Goal: Task Accomplishment & Management: Manage account settings

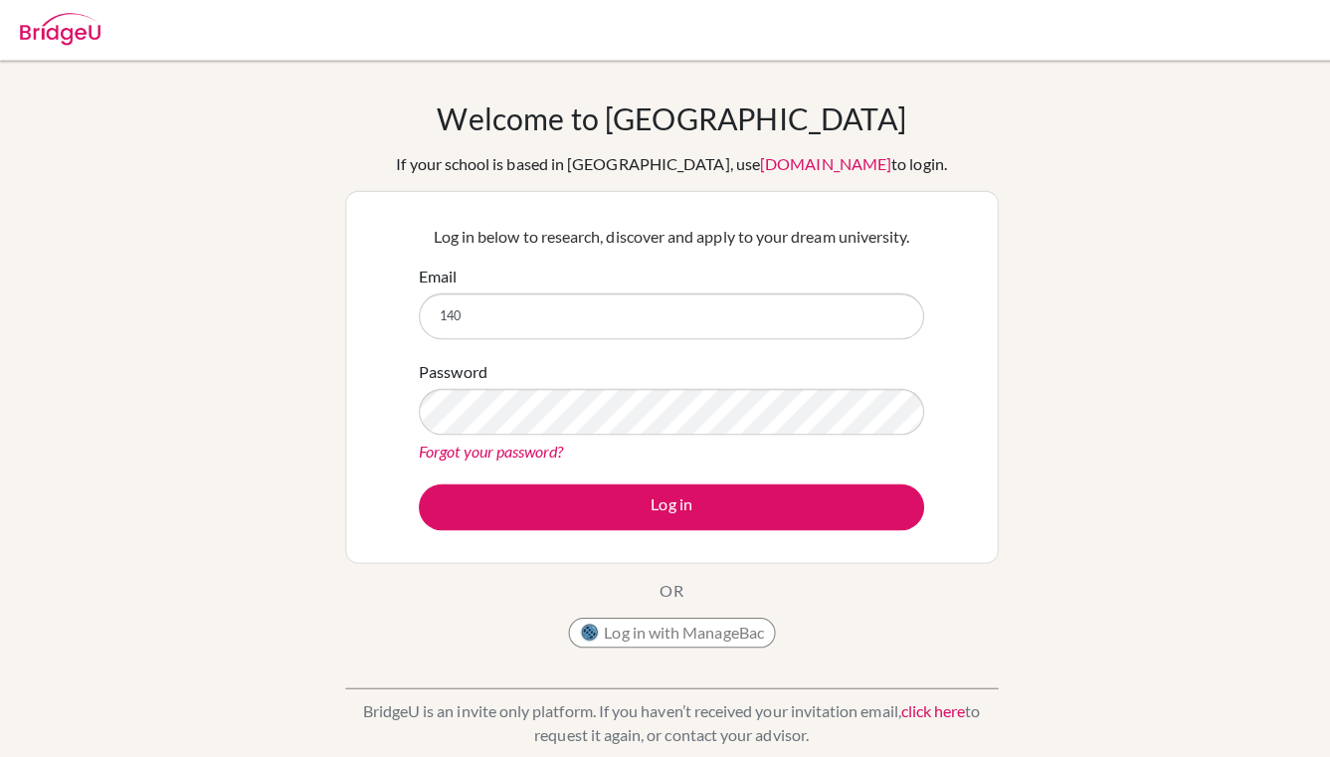
type input "1404"
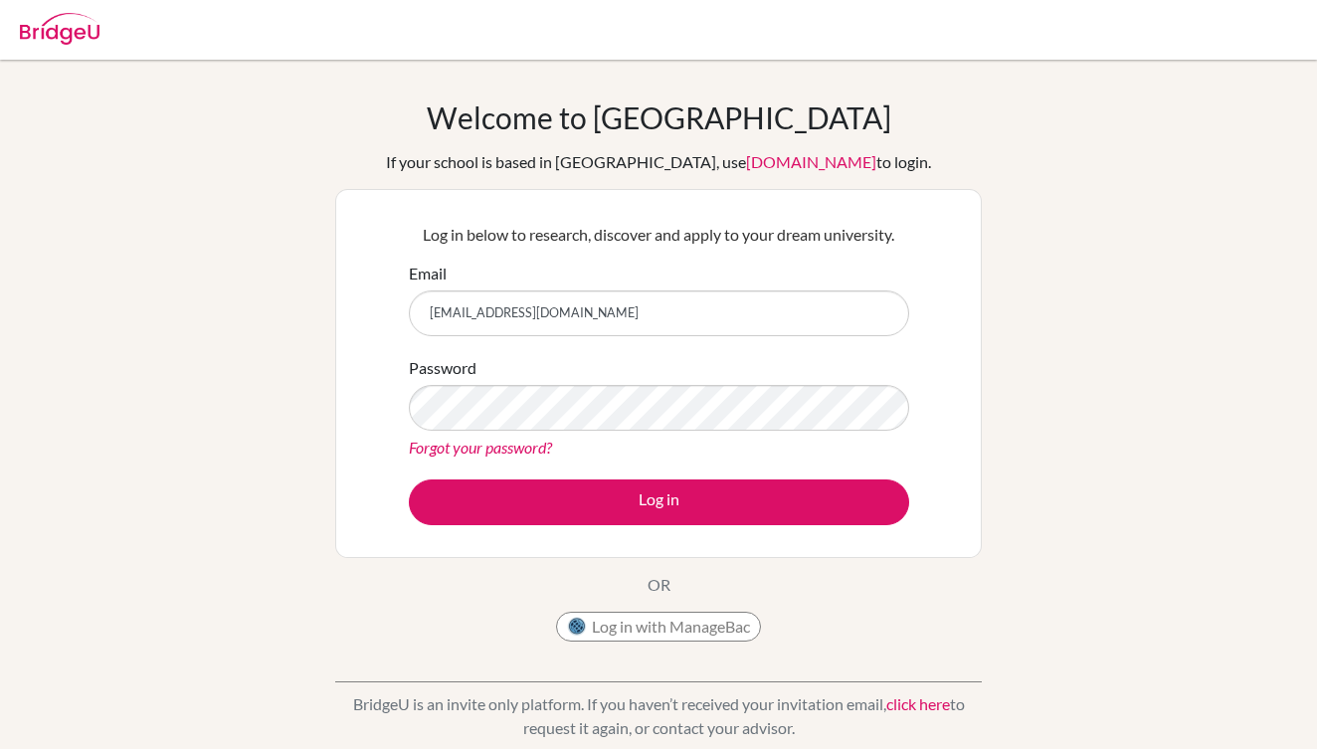
type input "[EMAIL_ADDRESS][DOMAIN_NAME]"
click at [659, 501] on button "Log in" at bounding box center [659, 502] width 500 height 46
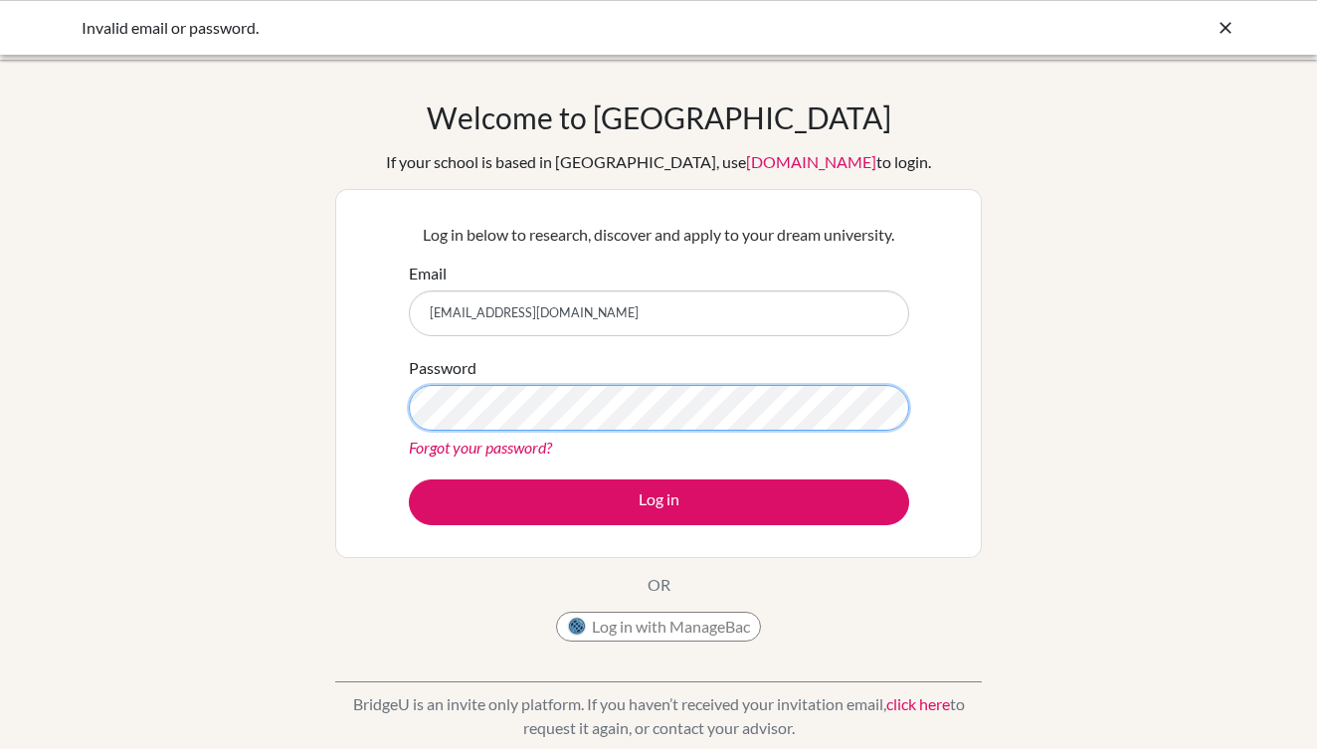
click at [659, 501] on button "Log in" at bounding box center [659, 502] width 500 height 46
click at [788, 636] on div "Welcome to BridgeU If your school is based in China, use app.bridge-u.com.cn to…" at bounding box center [658, 375] width 647 height 552
click at [491, 448] on link "Forgot your password?" at bounding box center [480, 447] width 143 height 19
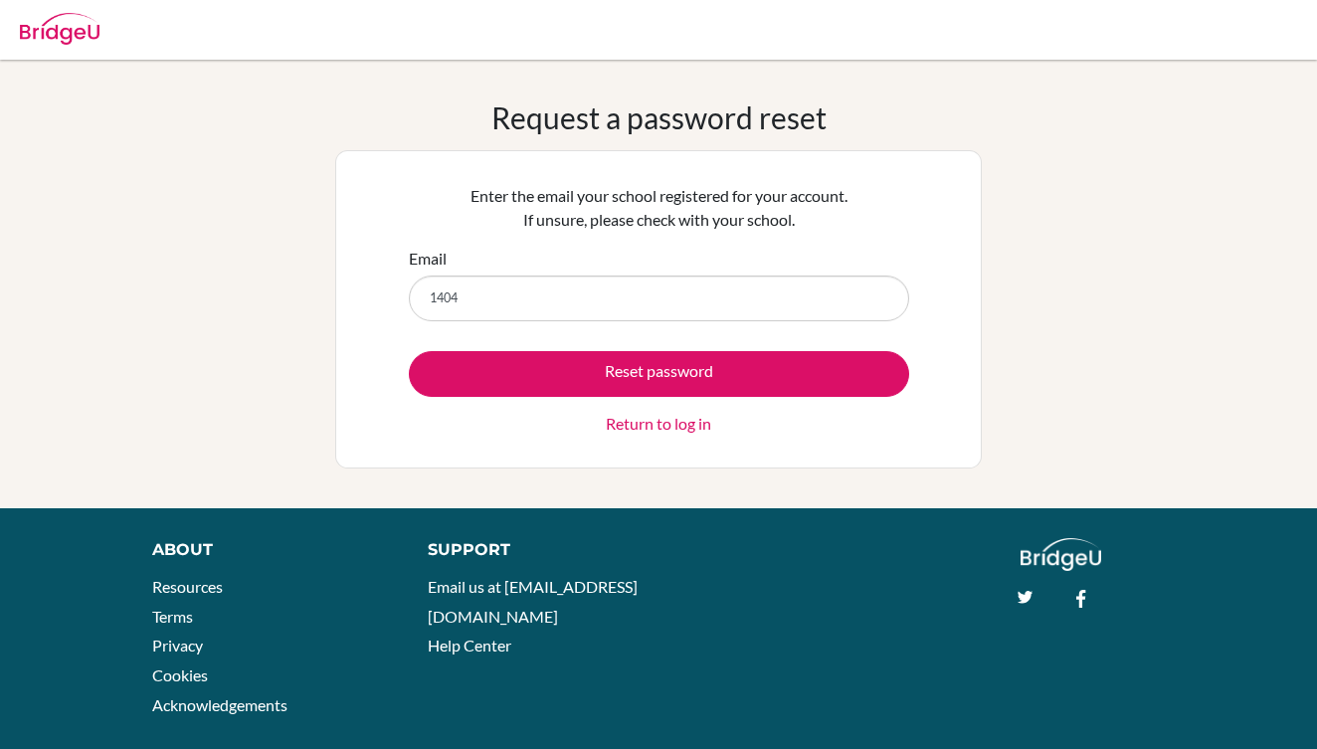
type input "14044"
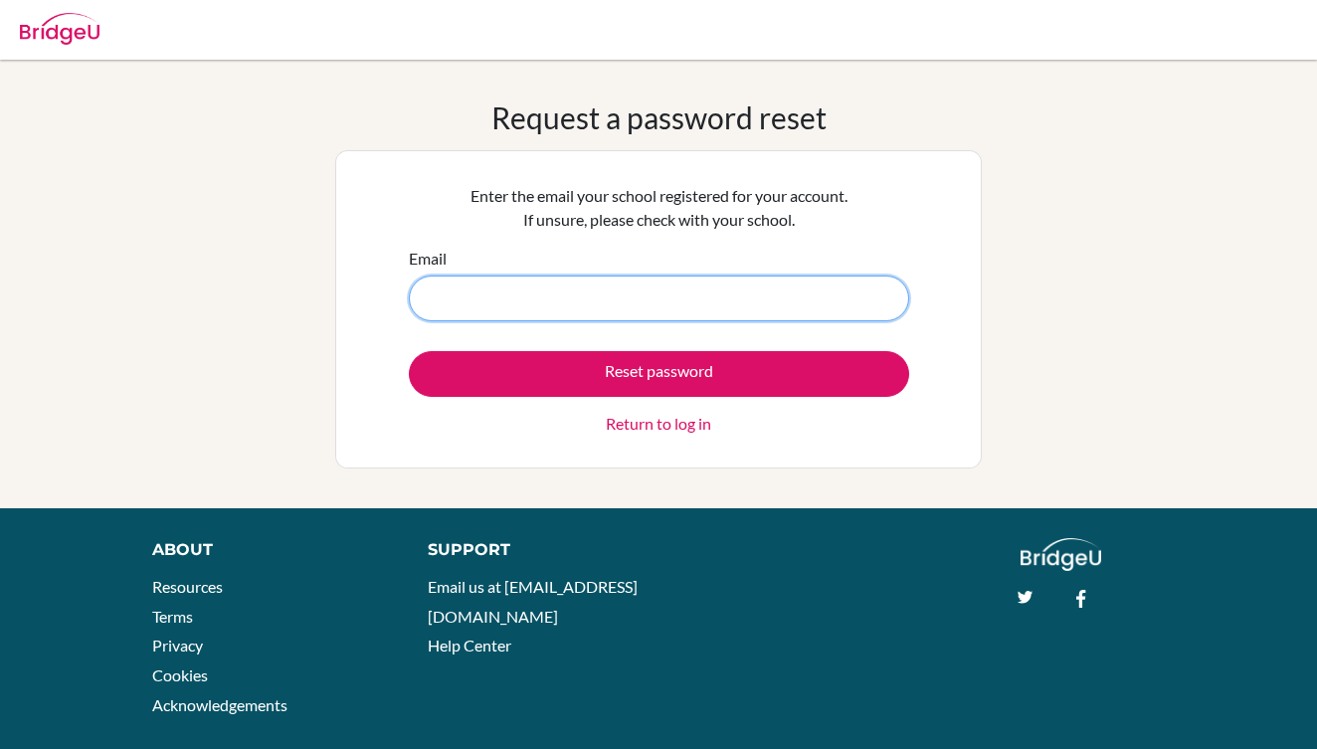
type input "[EMAIL_ADDRESS][DOMAIN_NAME]"
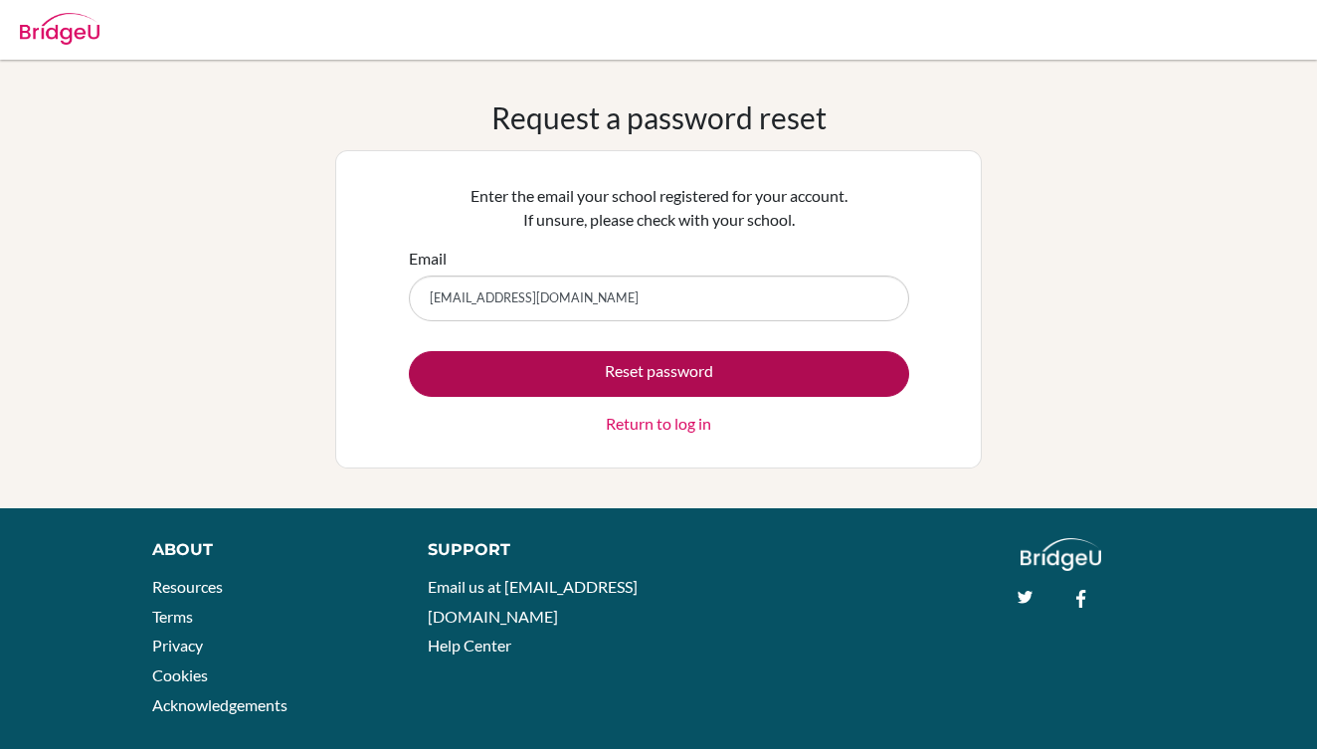
click at [593, 367] on button "Reset password" at bounding box center [659, 374] width 500 height 46
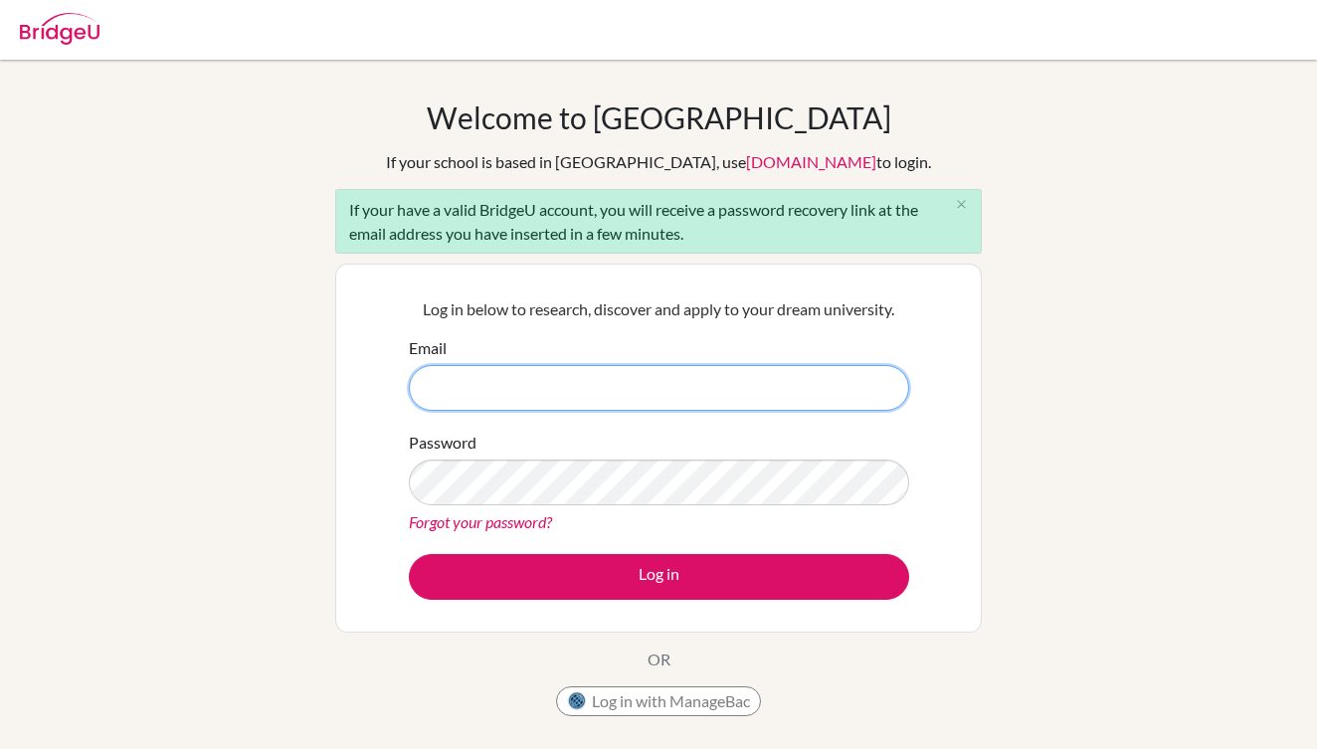
type input "[EMAIL_ADDRESS][DOMAIN_NAME]"
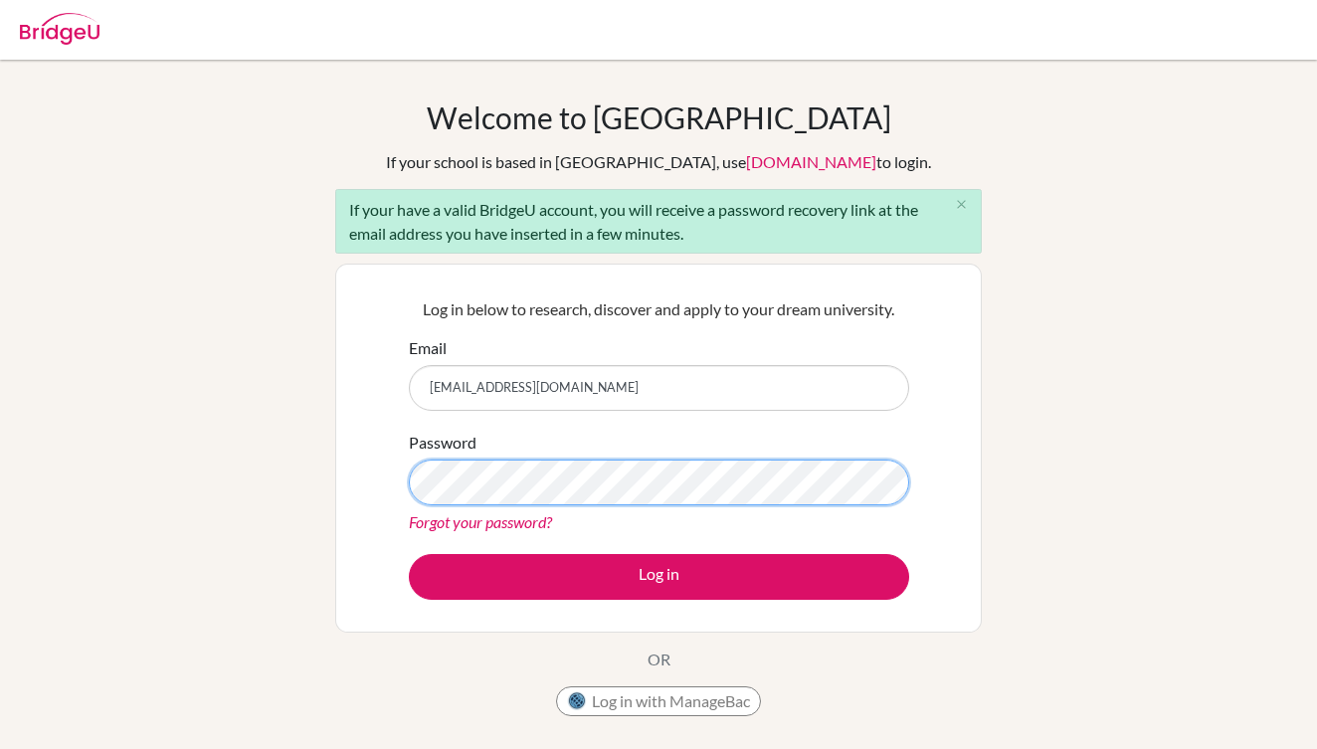
click at [659, 576] on button "Log in" at bounding box center [659, 577] width 500 height 46
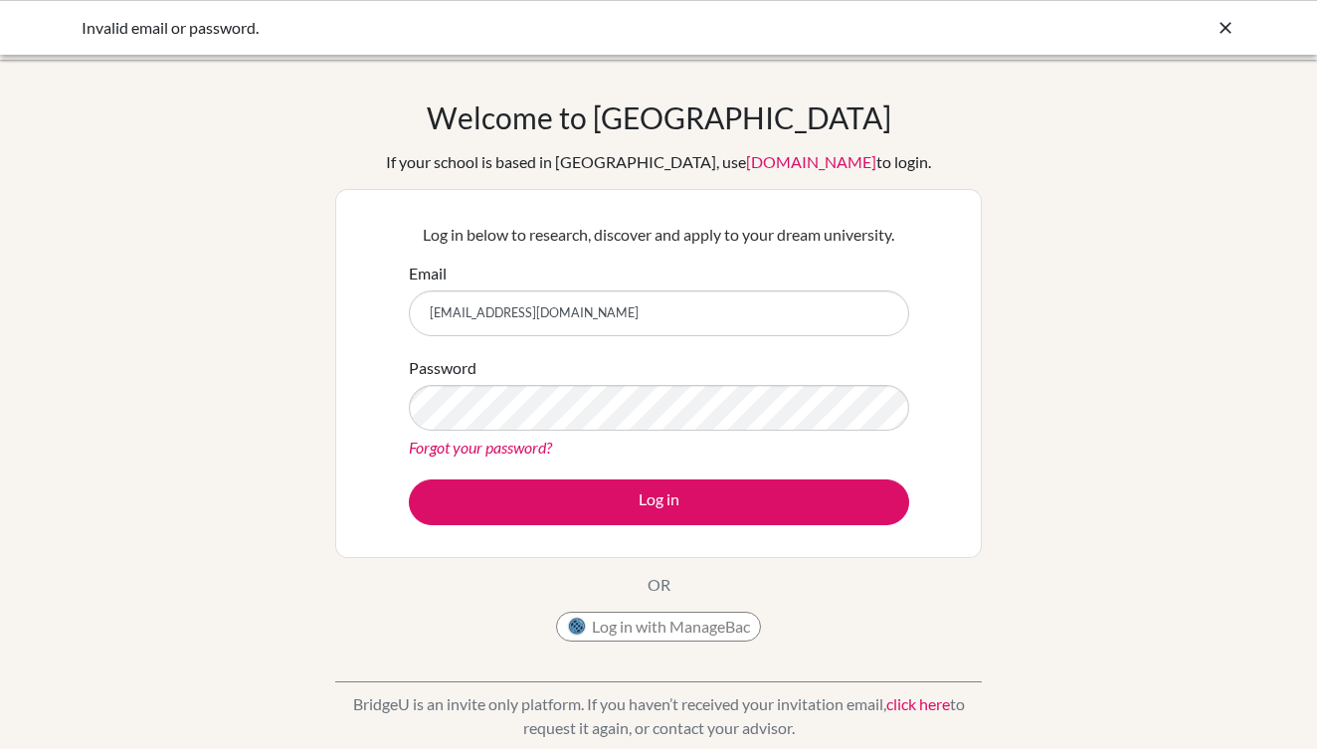
click at [1163, 388] on div "Welcome to [GEOGRAPHIC_DATA] If your school is based in [GEOGRAPHIC_DATA], use …" at bounding box center [658, 424] width 1317 height 651
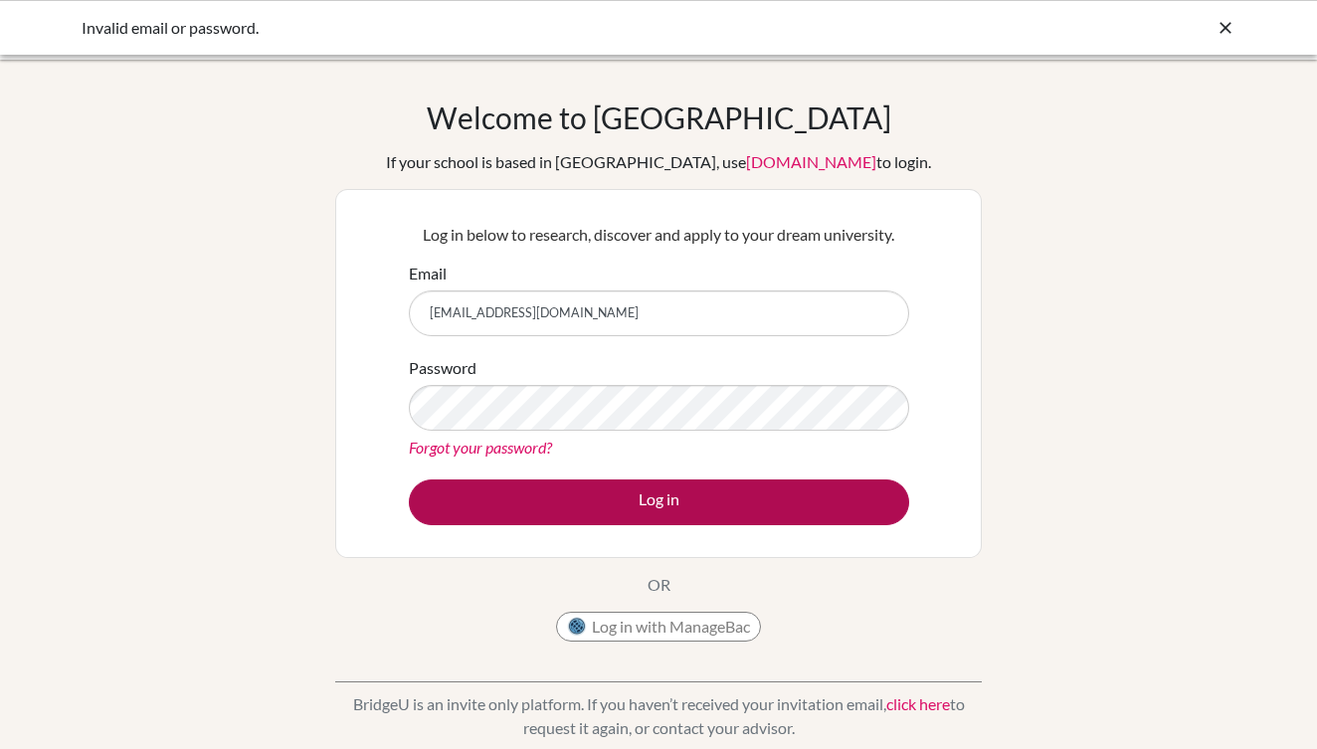
click at [699, 514] on button "Log in" at bounding box center [659, 502] width 500 height 46
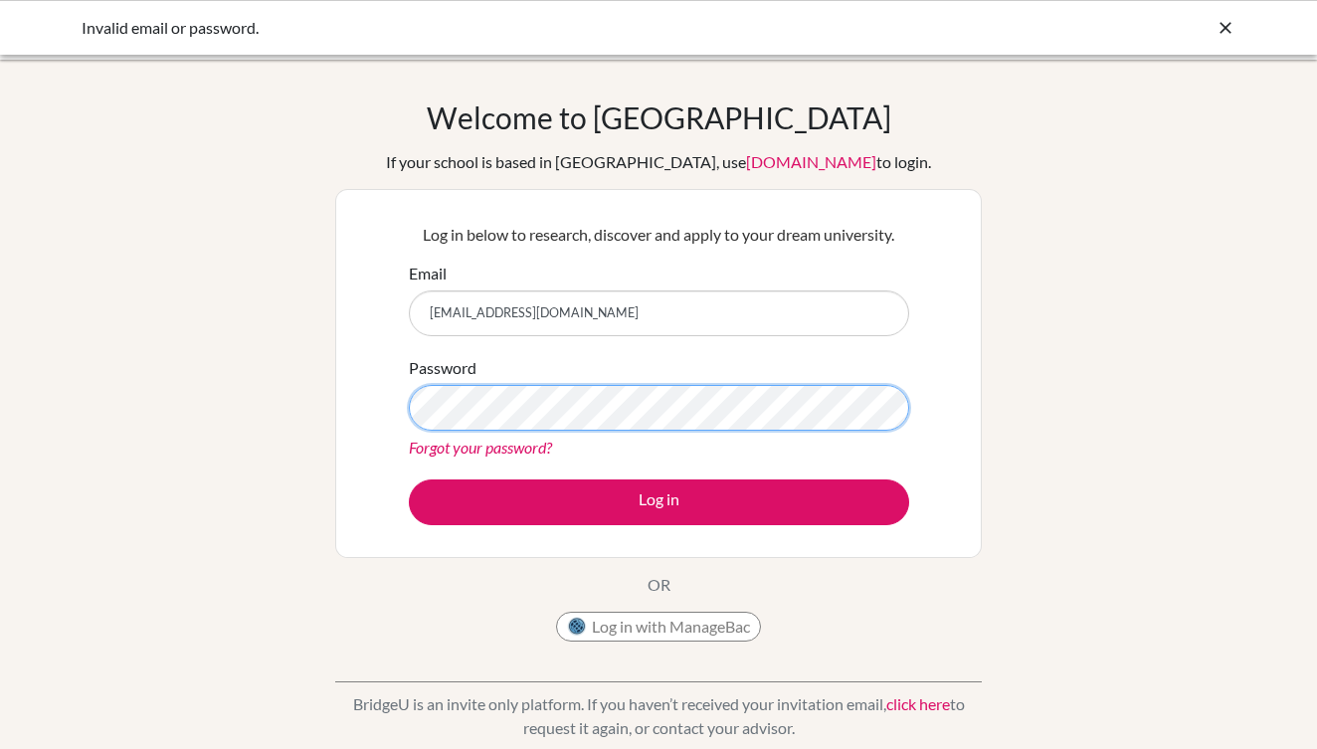
click at [325, 403] on div "Welcome to BridgeU If your school is based in China, use app.bridge-u.com.cn to…" at bounding box center [658, 424] width 1317 height 651
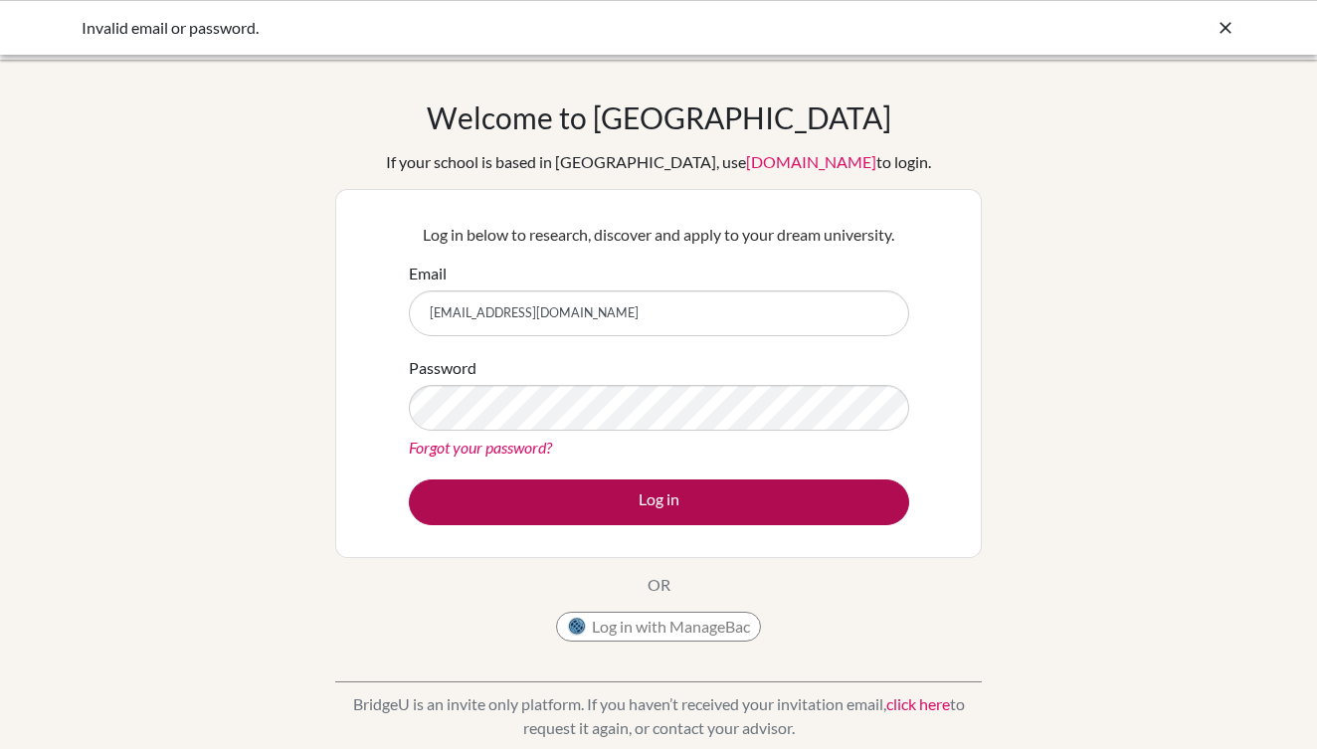
click at [516, 500] on button "Log in" at bounding box center [659, 502] width 500 height 46
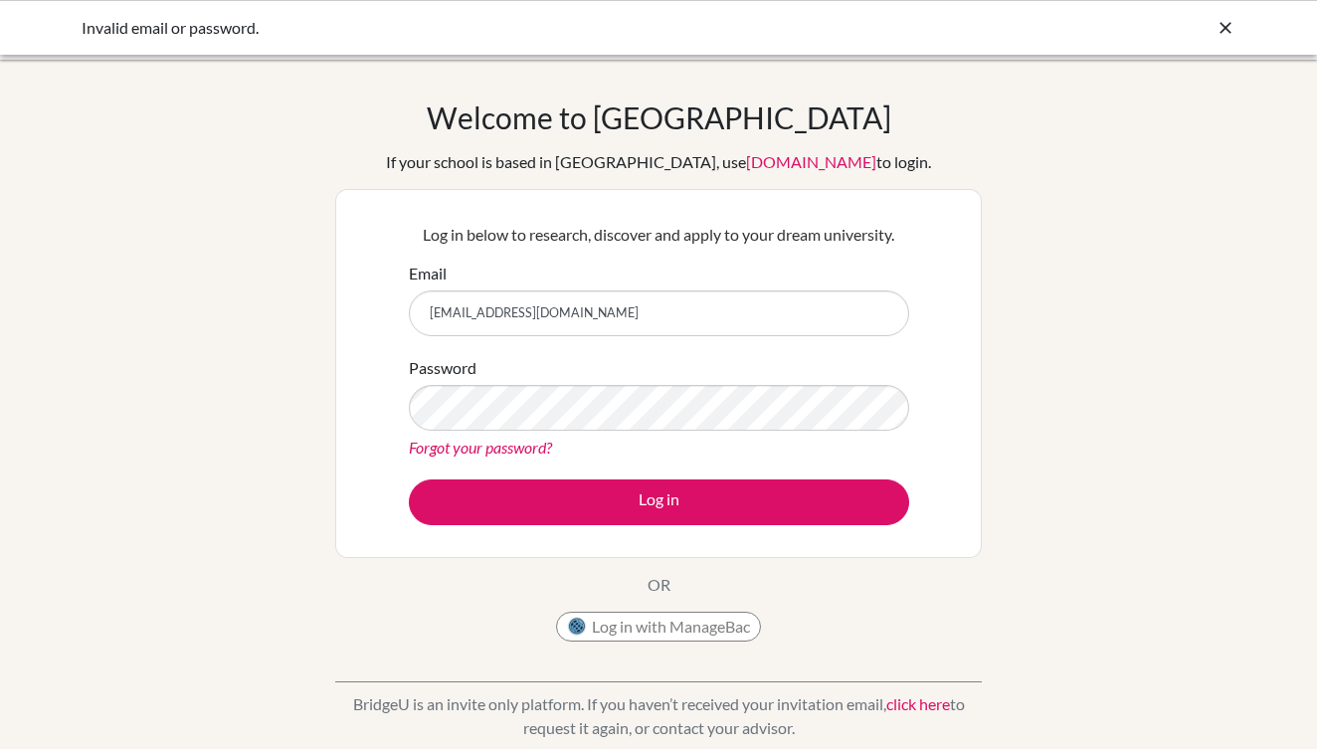
click at [616, 239] on p "Log in below to research, discover and apply to your dream university." at bounding box center [659, 235] width 500 height 24
click at [217, 45] on div "Invalid email or password." at bounding box center [658, 27] width 1317 height 55
click at [1226, 22] on icon at bounding box center [1226, 28] width 20 height 20
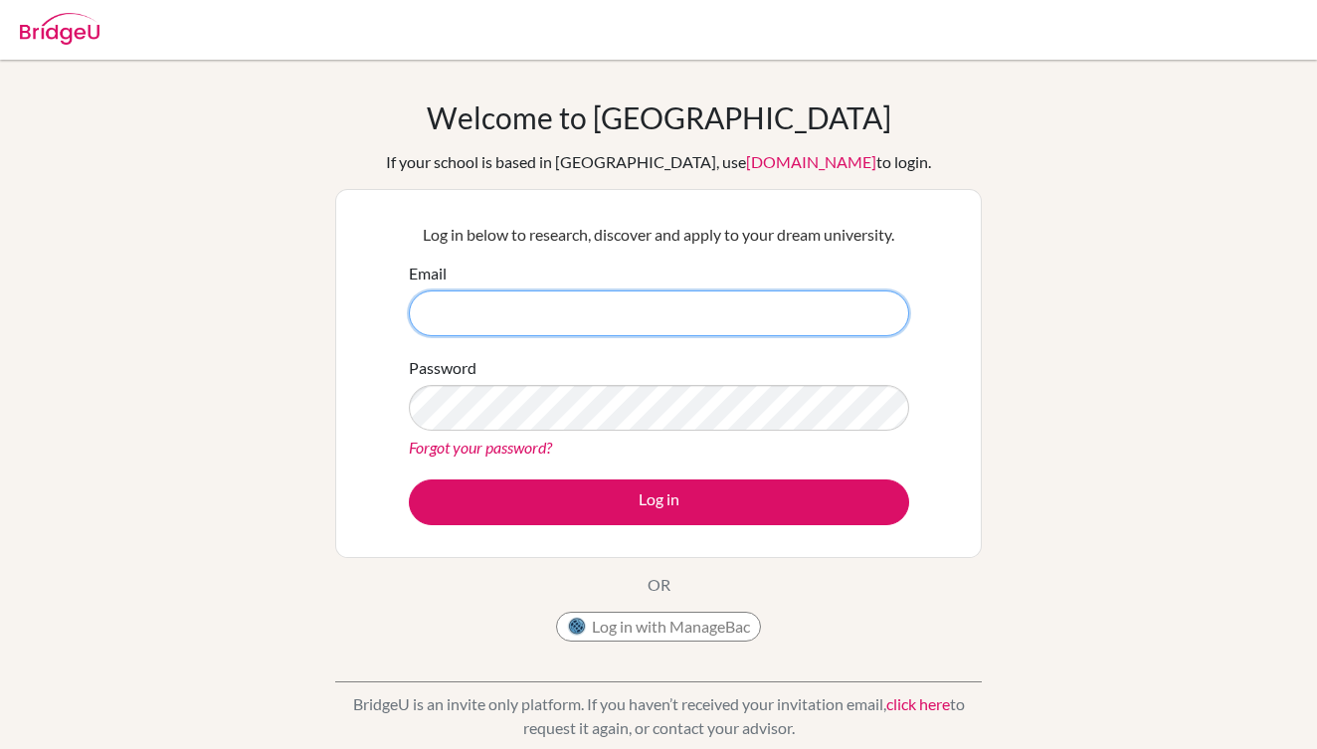
type input "[EMAIL_ADDRESS][DOMAIN_NAME]"
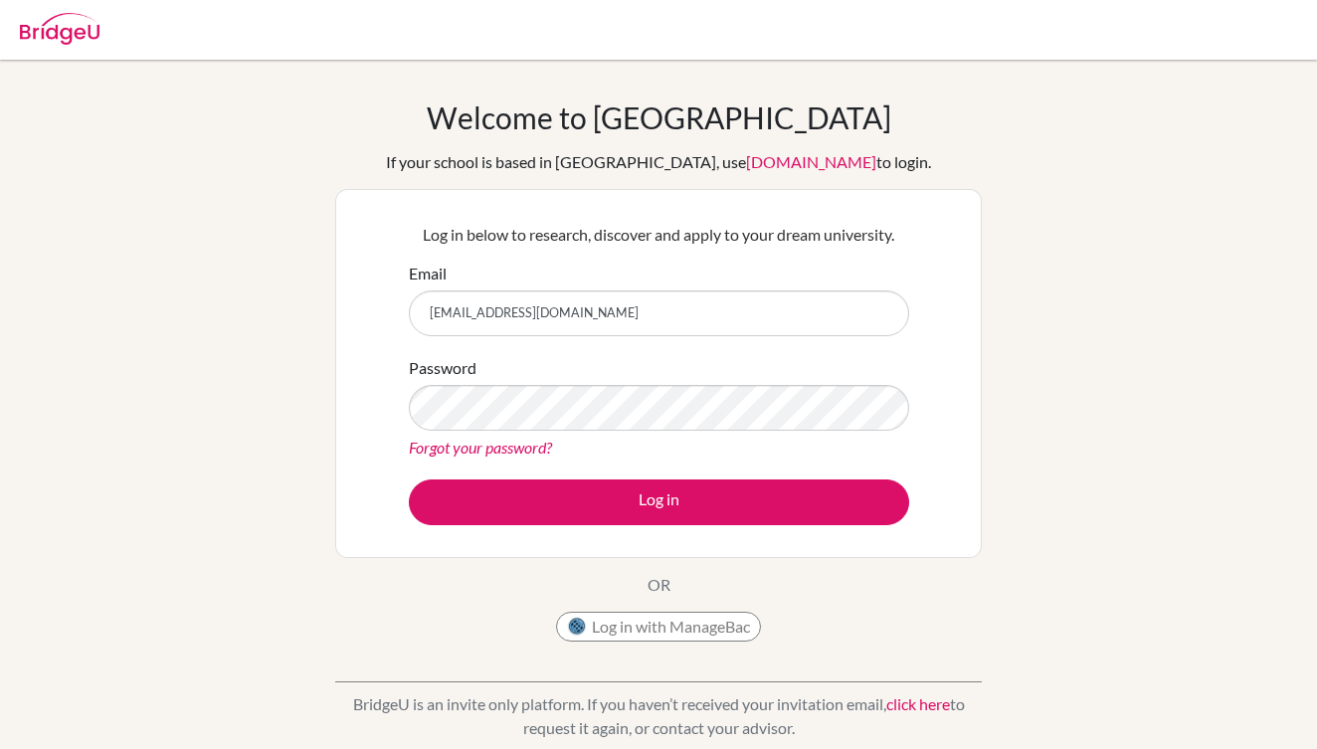
click at [730, 374] on div "Password Forgot your password?" at bounding box center [659, 407] width 500 height 103
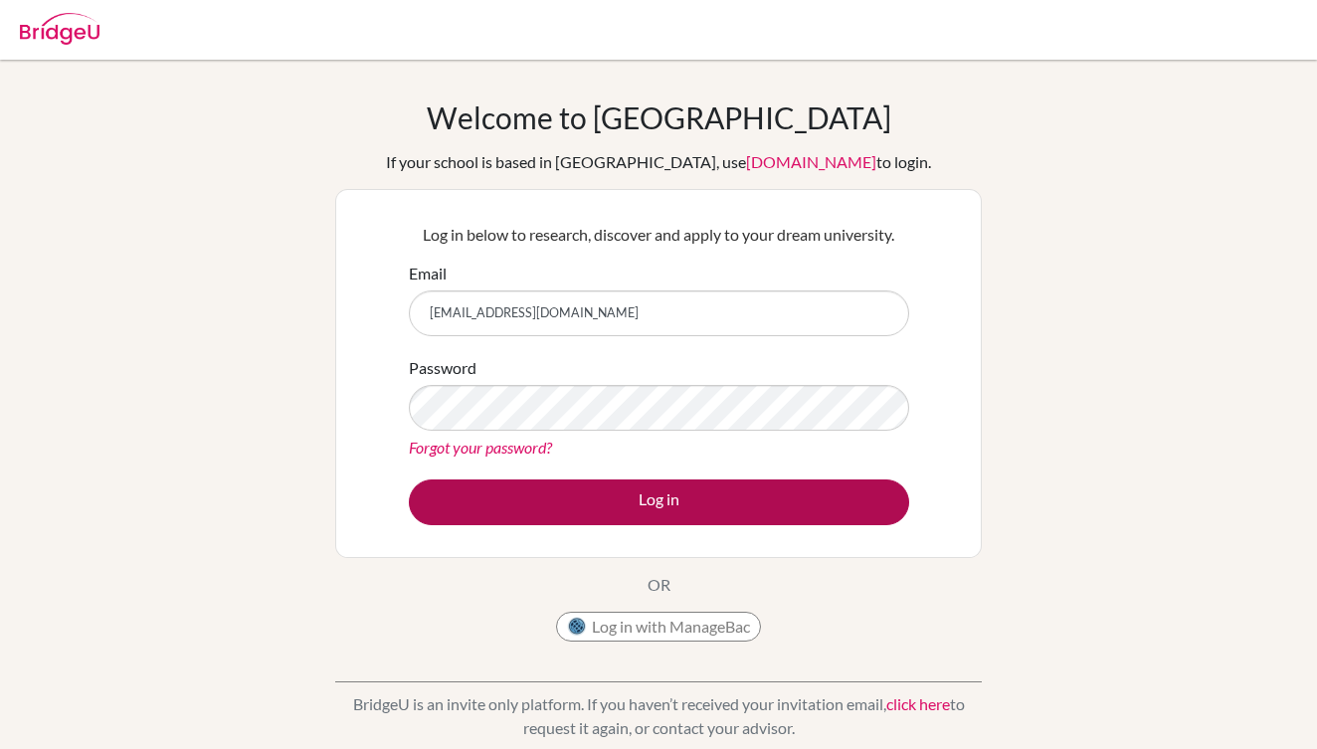
click at [704, 512] on button "Log in" at bounding box center [659, 502] width 500 height 46
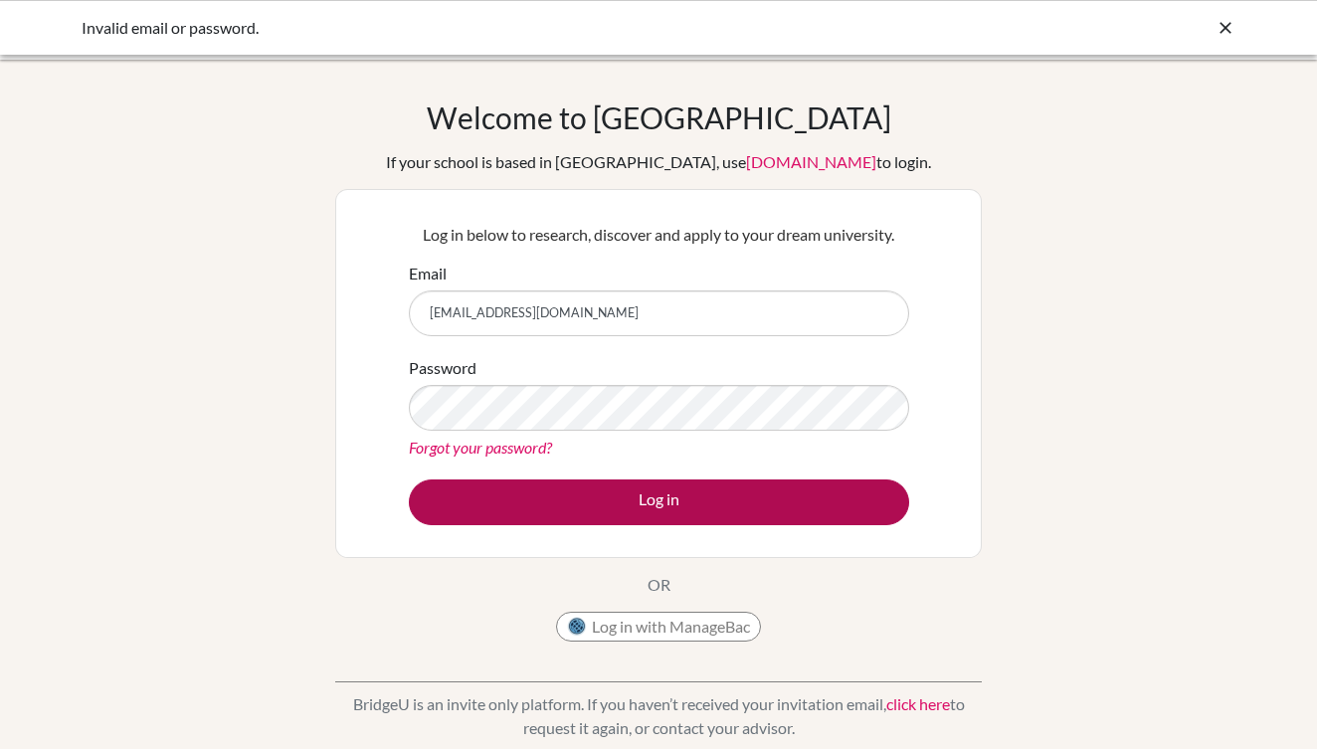
click at [450, 488] on button "Log in" at bounding box center [659, 502] width 500 height 46
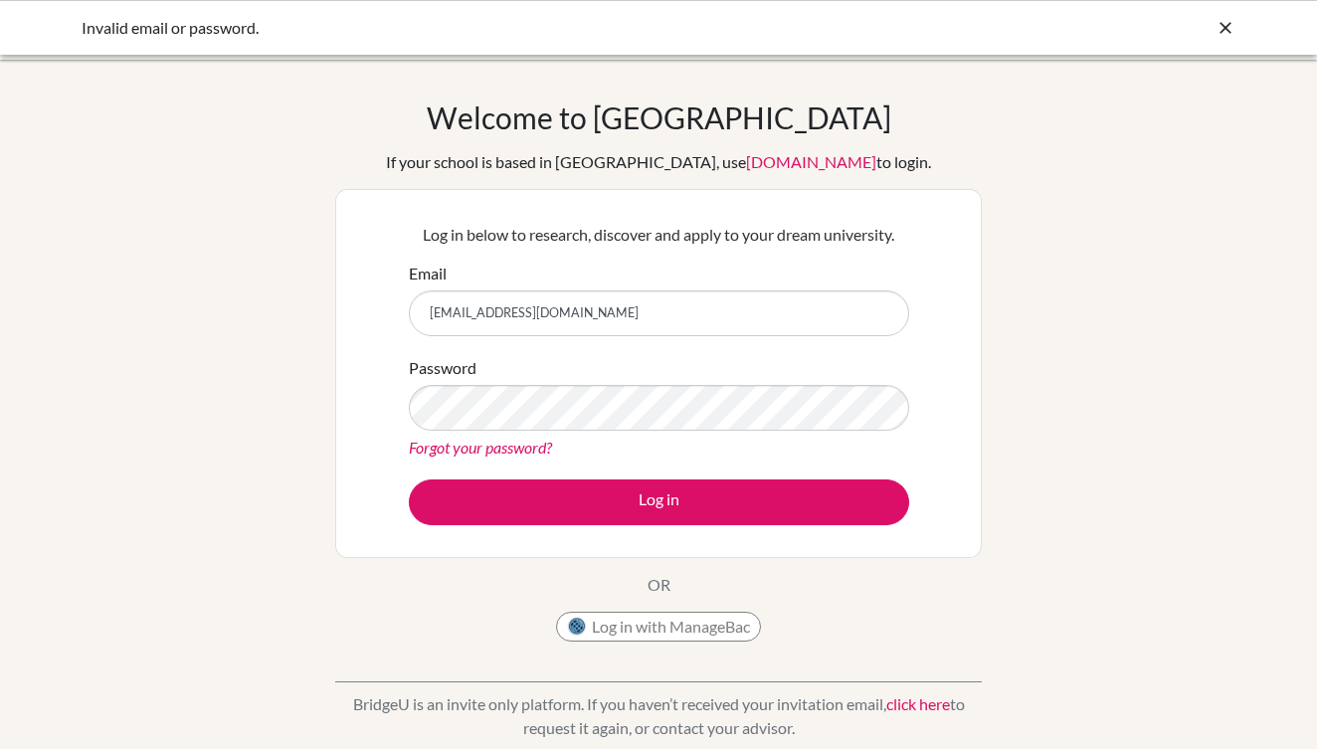
click at [532, 530] on div "Log in below to research, discover and apply to your dream university. Email [E…" at bounding box center [658, 373] width 525 height 327
click at [1220, 28] on icon at bounding box center [1226, 28] width 20 height 20
